Goal: Check status: Check status

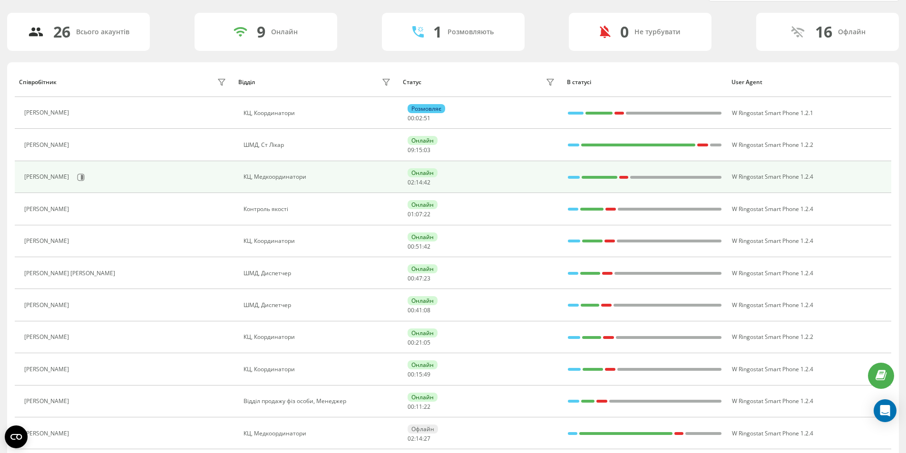
scroll to position [143, 0]
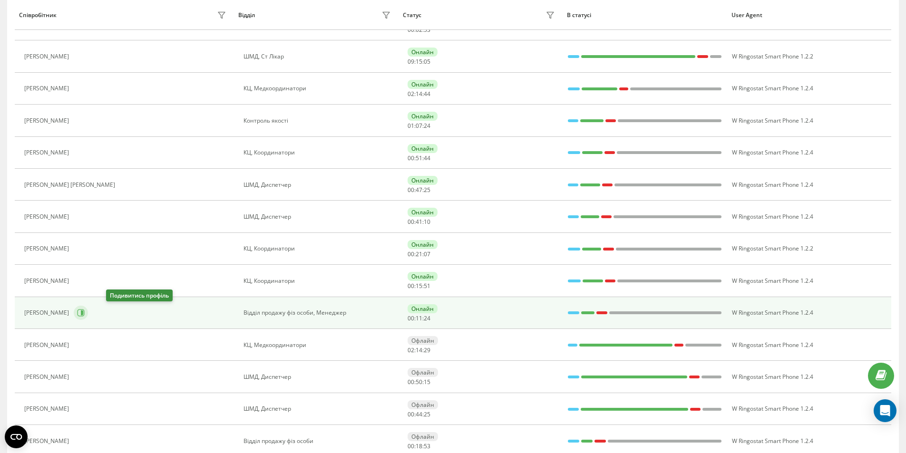
click at [85, 310] on icon at bounding box center [81, 313] width 7 height 7
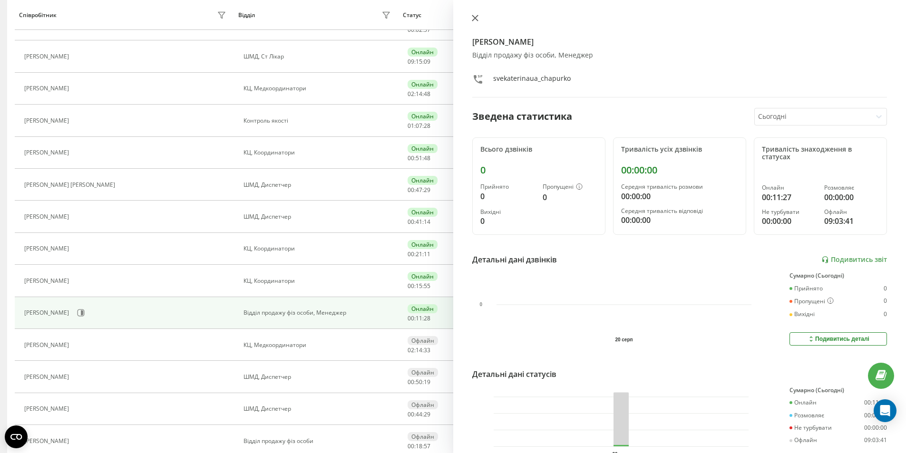
click at [474, 18] on icon at bounding box center [475, 18] width 6 height 6
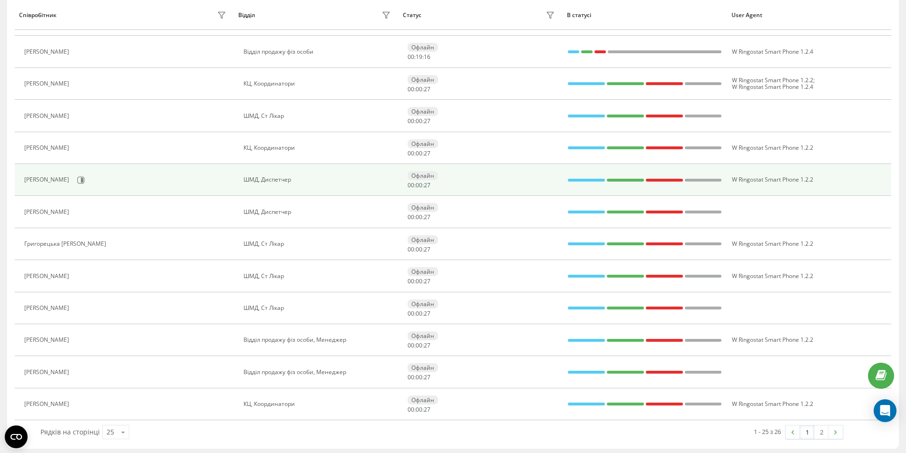
scroll to position [535, 0]
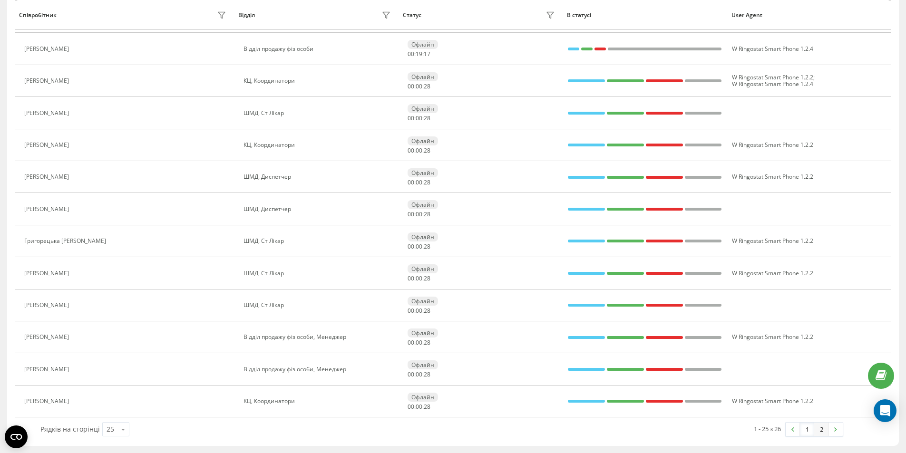
click at [816, 430] on link "2" at bounding box center [821, 429] width 14 height 13
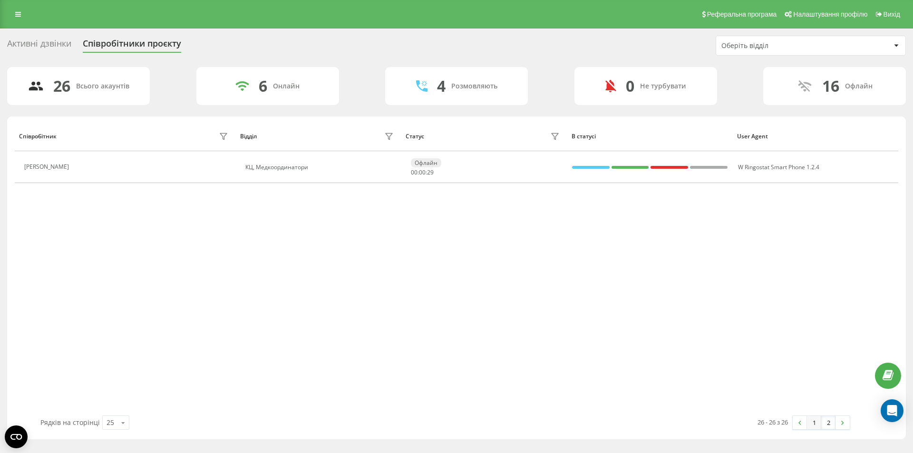
click at [812, 423] on link "1" at bounding box center [814, 422] width 14 height 13
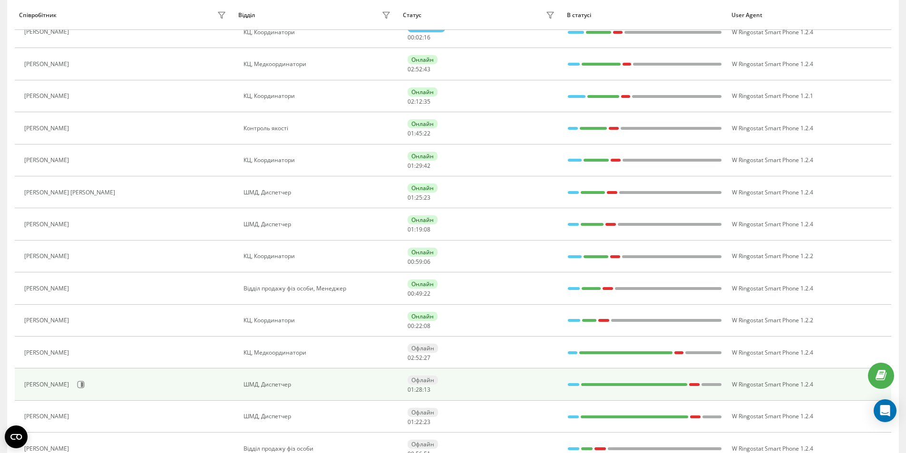
scroll to position [143, 0]
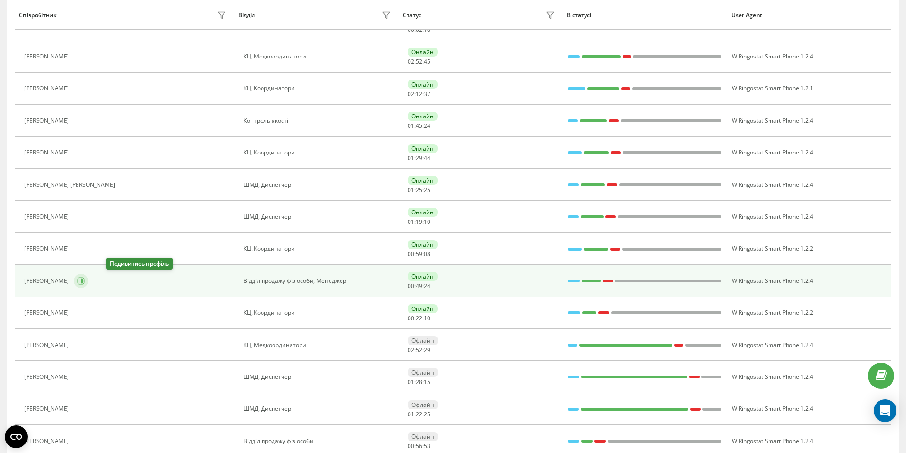
click at [85, 282] on icon at bounding box center [81, 280] width 7 height 7
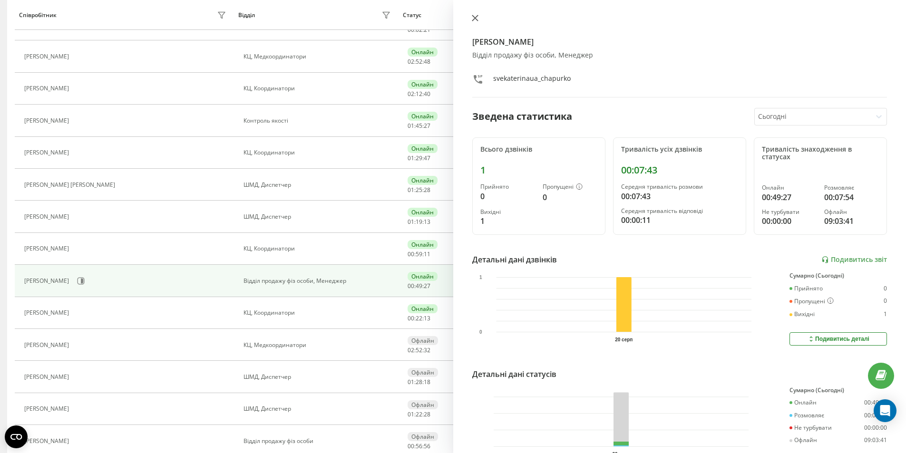
click at [475, 20] on icon at bounding box center [475, 18] width 7 height 7
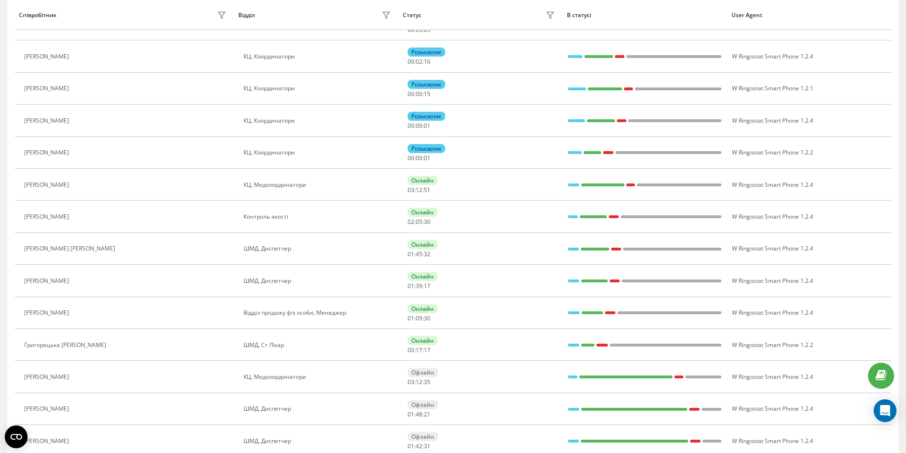
scroll to position [79, 0]
